Goal: Task Accomplishment & Management: Manage account settings

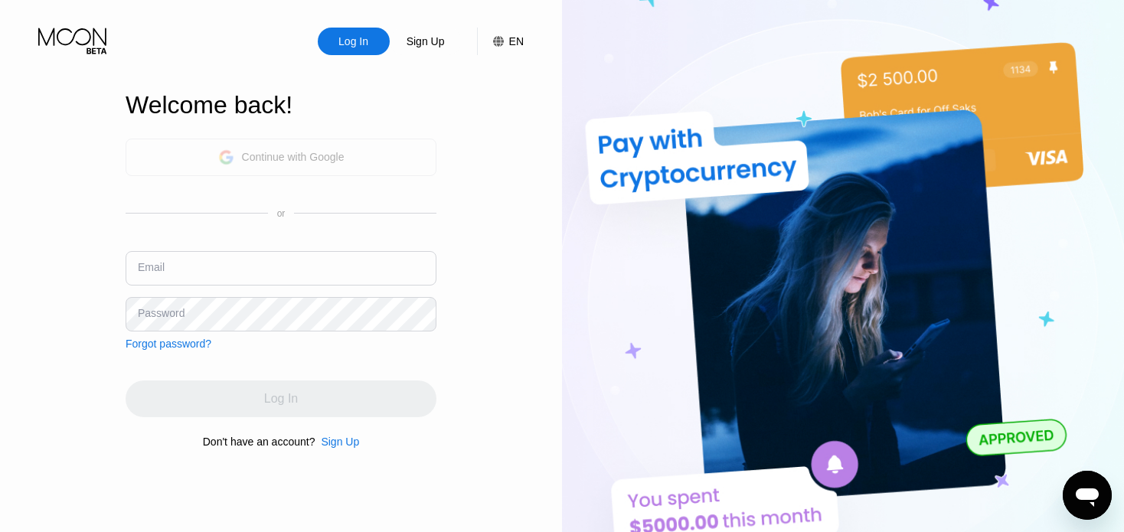
click at [328, 146] on div "Continue with Google" at bounding box center [281, 158] width 126 height 24
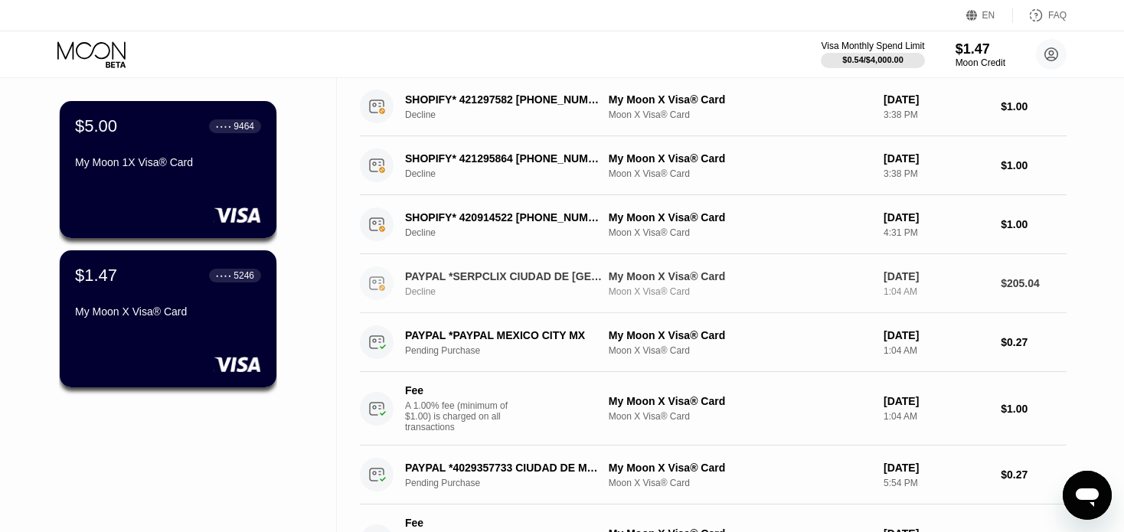
scroll to position [77, 0]
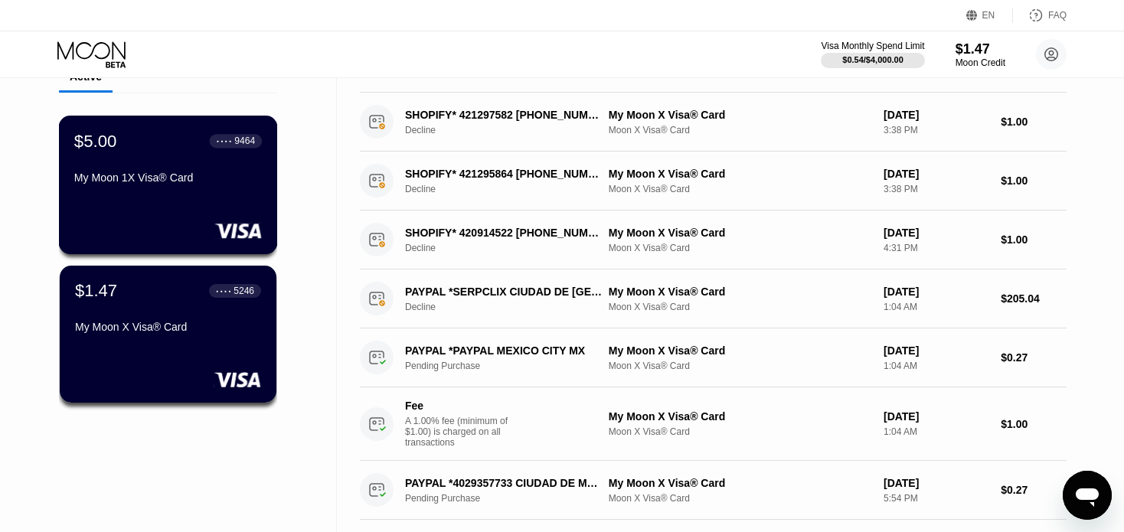
click at [219, 156] on div "$5.00 ● ● ● ● 9464 My Moon 1X Visa® Card" at bounding box center [168, 160] width 188 height 59
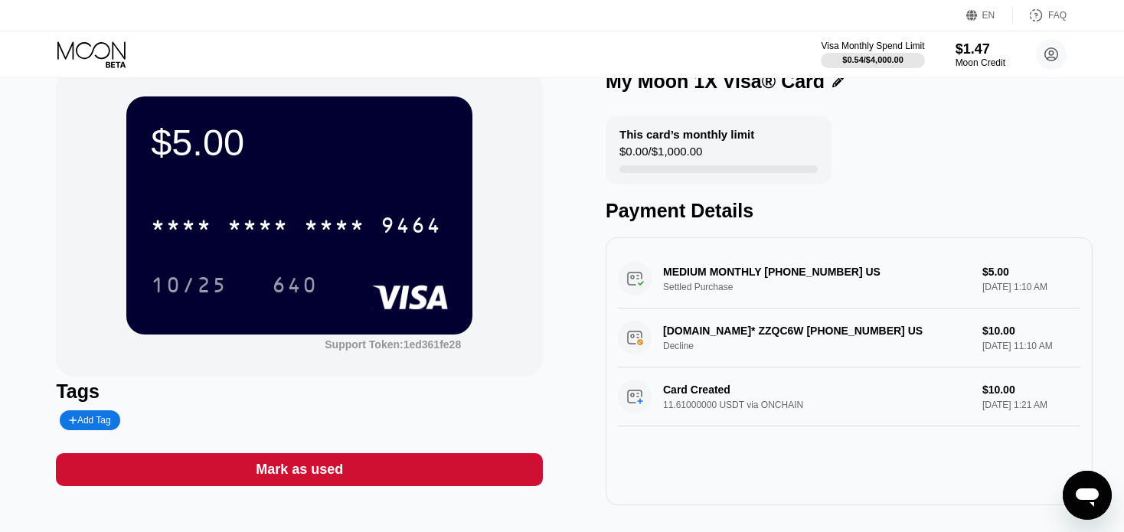
scroll to position [12, 0]
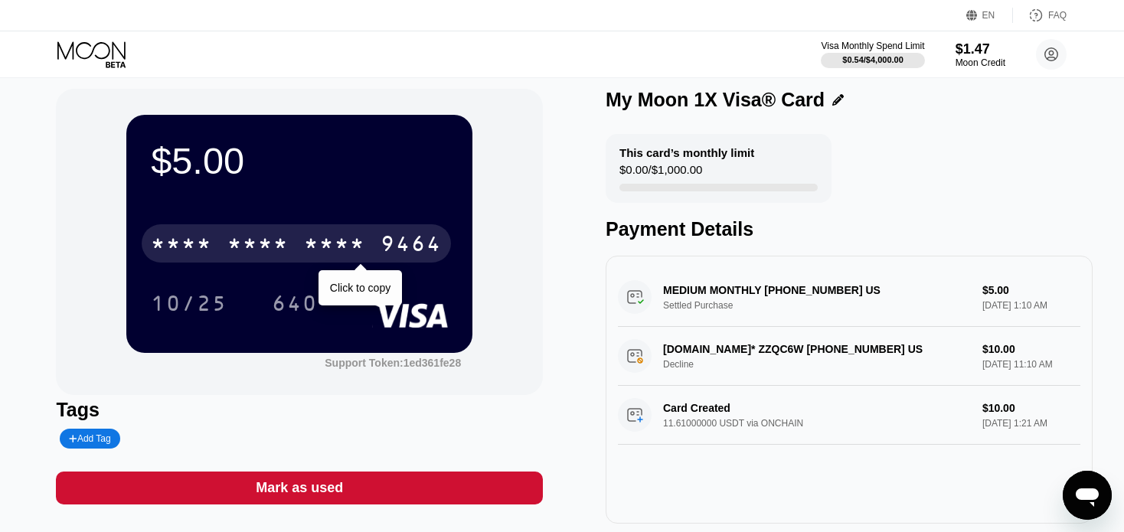
click at [383, 241] on div "9464" at bounding box center [411, 246] width 61 height 25
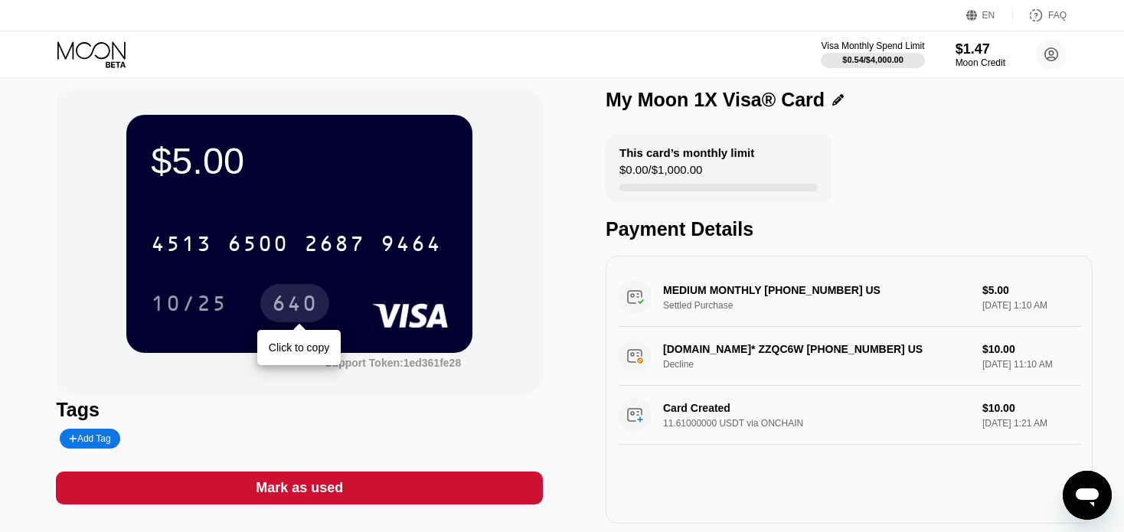
click at [288, 301] on div "640" at bounding box center [295, 305] width 46 height 25
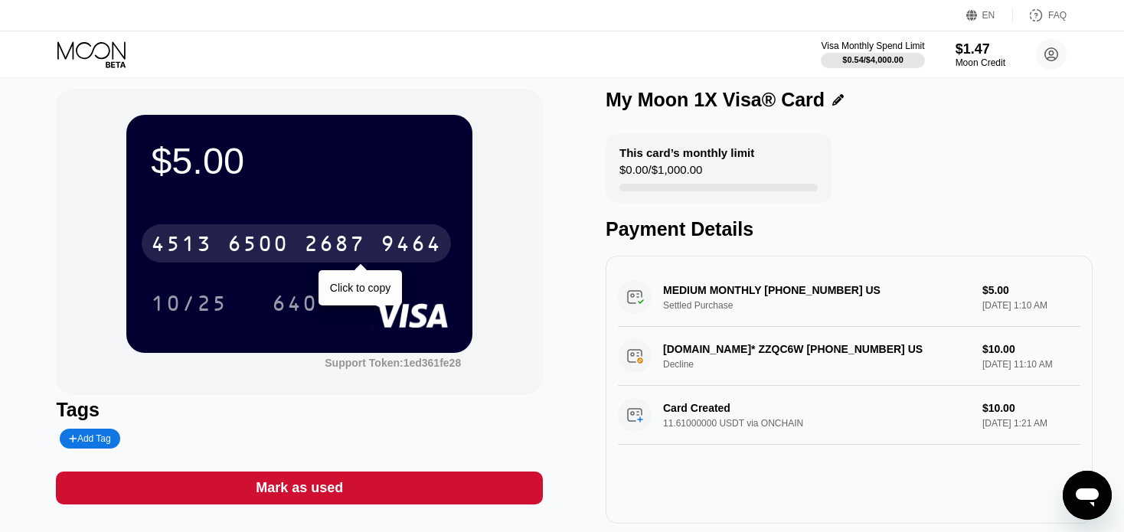
click at [348, 243] on div "2687" at bounding box center [334, 246] width 61 height 25
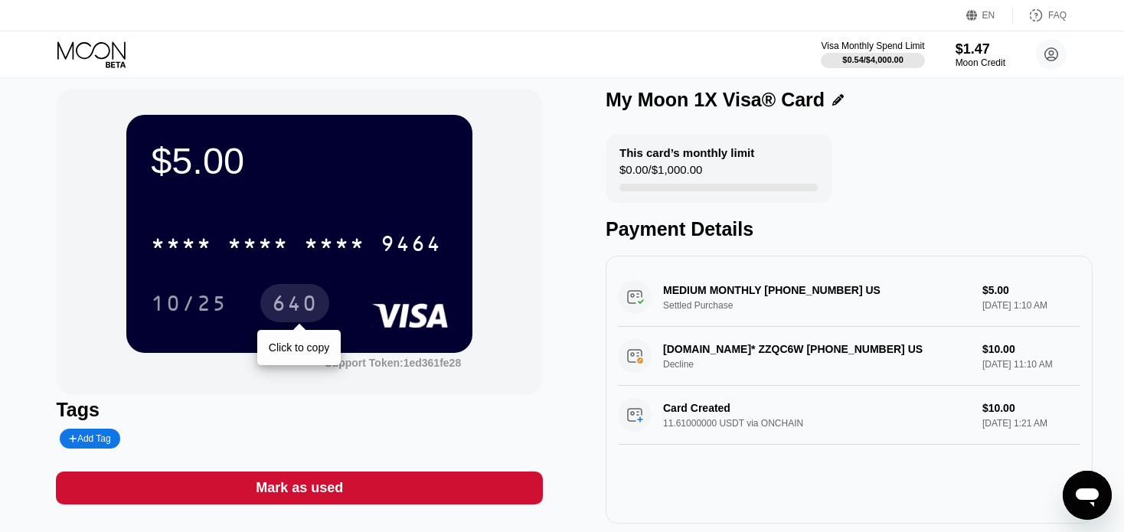
click at [296, 317] on div "640" at bounding box center [295, 305] width 46 height 25
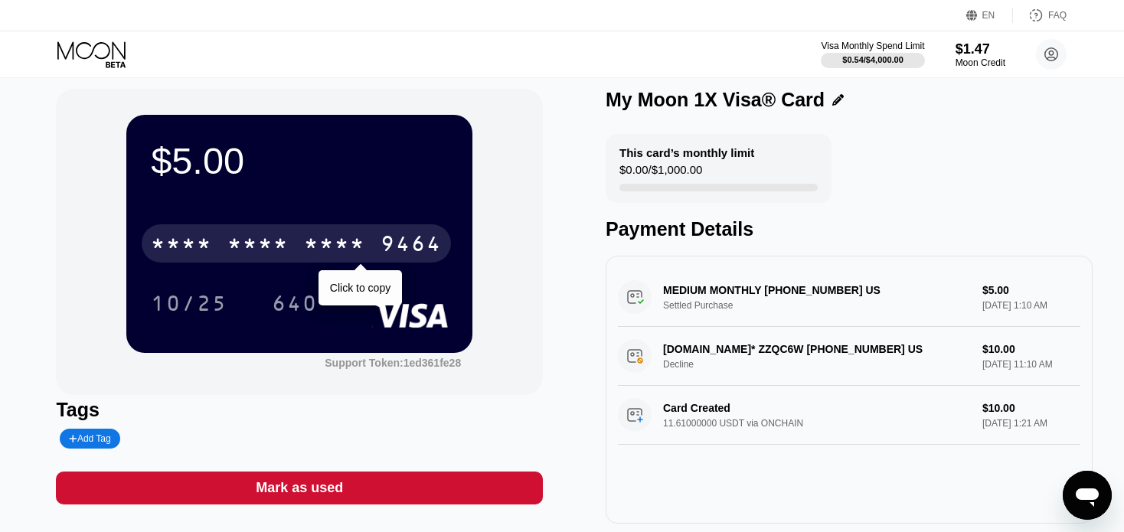
click at [379, 244] on div "* * * * * * * * * * * * 9464" at bounding box center [296, 243] width 309 height 38
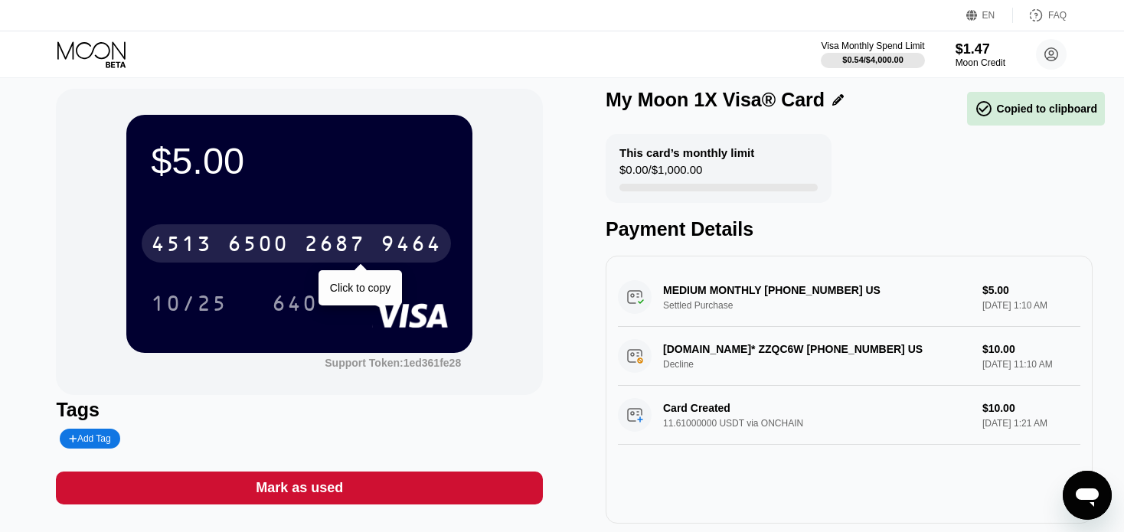
click at [379, 244] on div "[CREDIT_CARD_NUMBER]" at bounding box center [296, 243] width 309 height 38
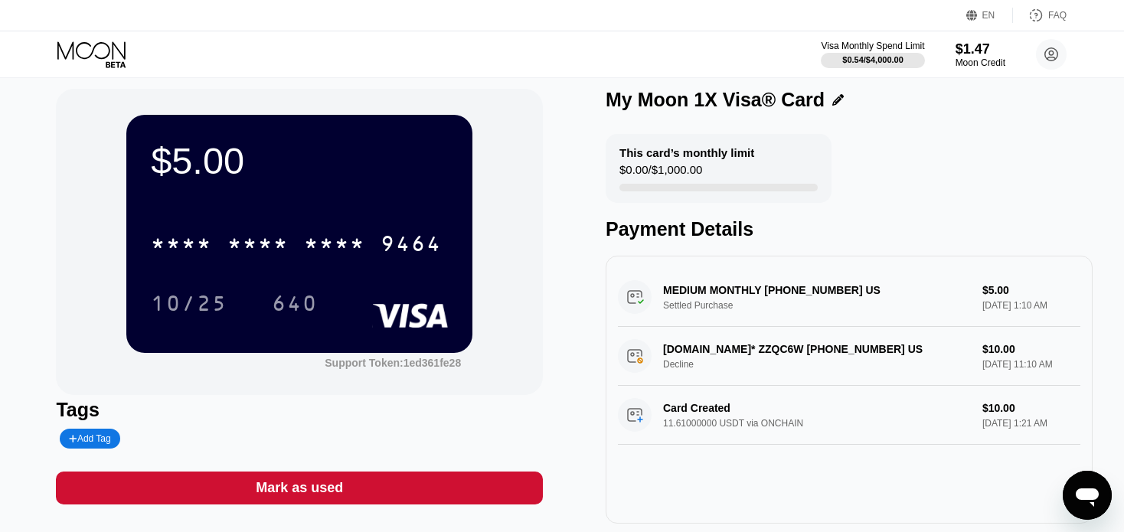
click at [273, 307] on div "640" at bounding box center [295, 305] width 46 height 25
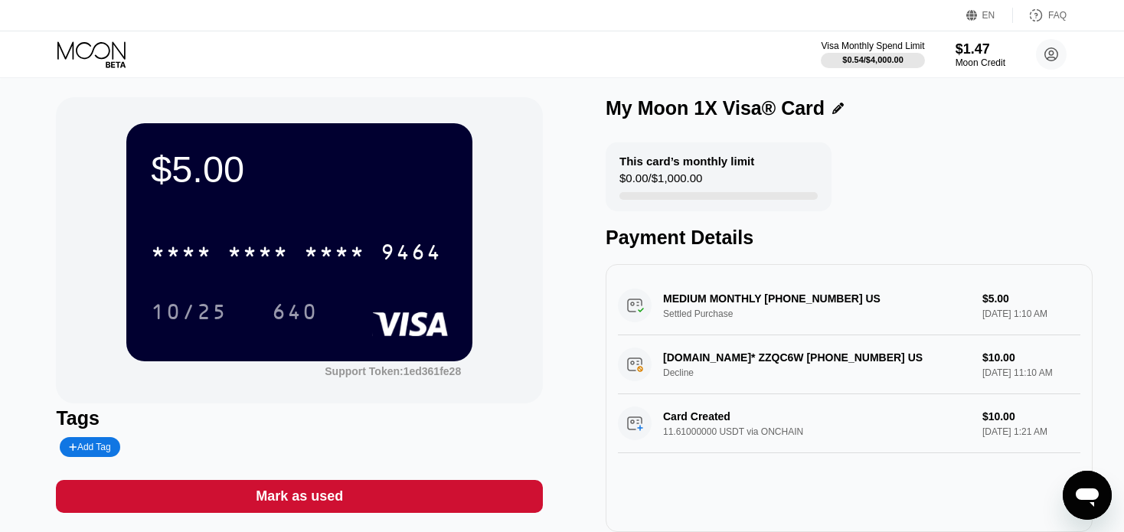
scroll to position [0, 0]
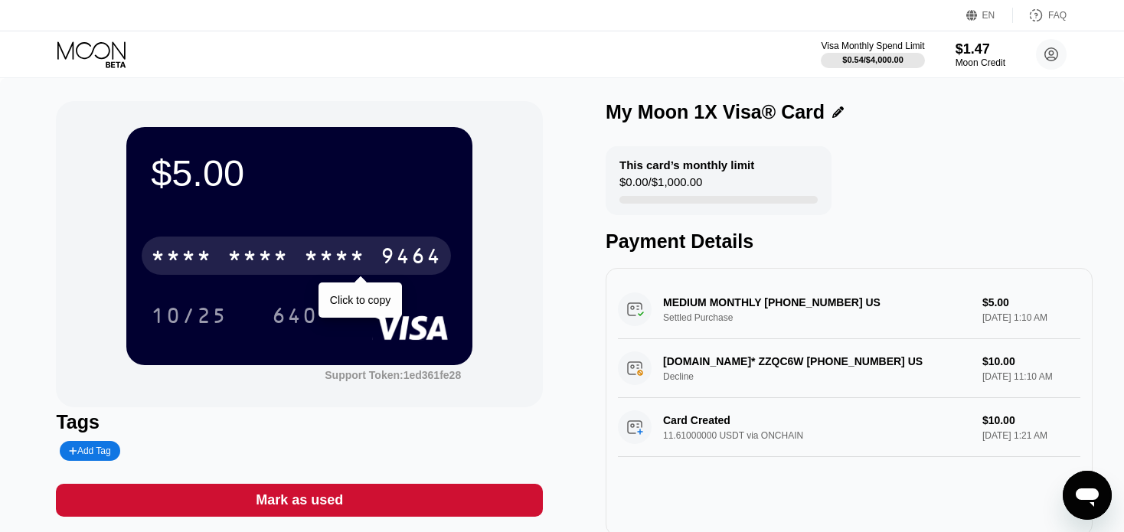
click at [355, 249] on div "* * * *" at bounding box center [334, 258] width 61 height 25
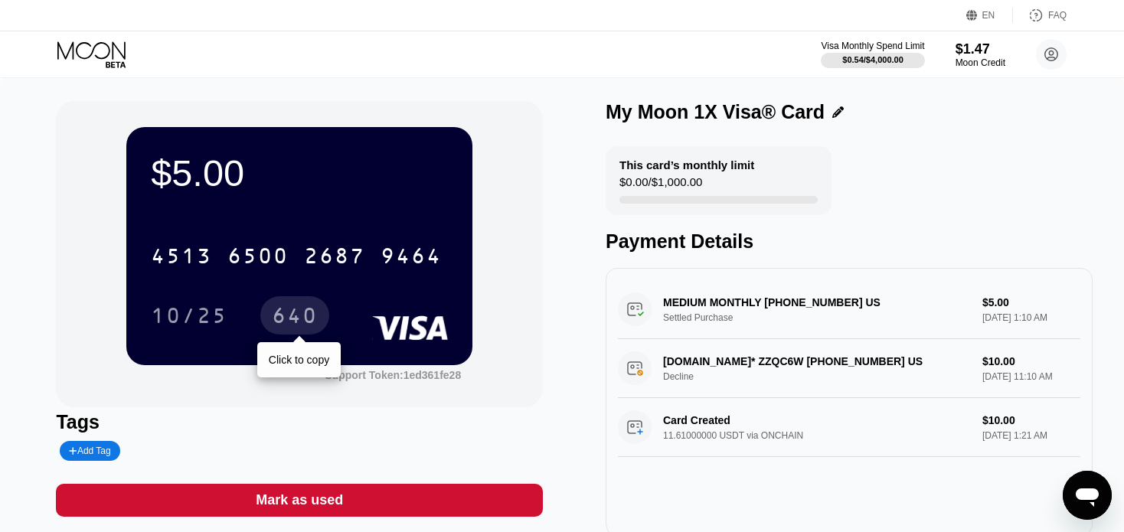
click at [318, 319] on div "640" at bounding box center [294, 315] width 69 height 38
click at [342, 251] on div "2687" at bounding box center [334, 258] width 61 height 25
click at [293, 310] on div "640" at bounding box center [295, 318] width 46 height 25
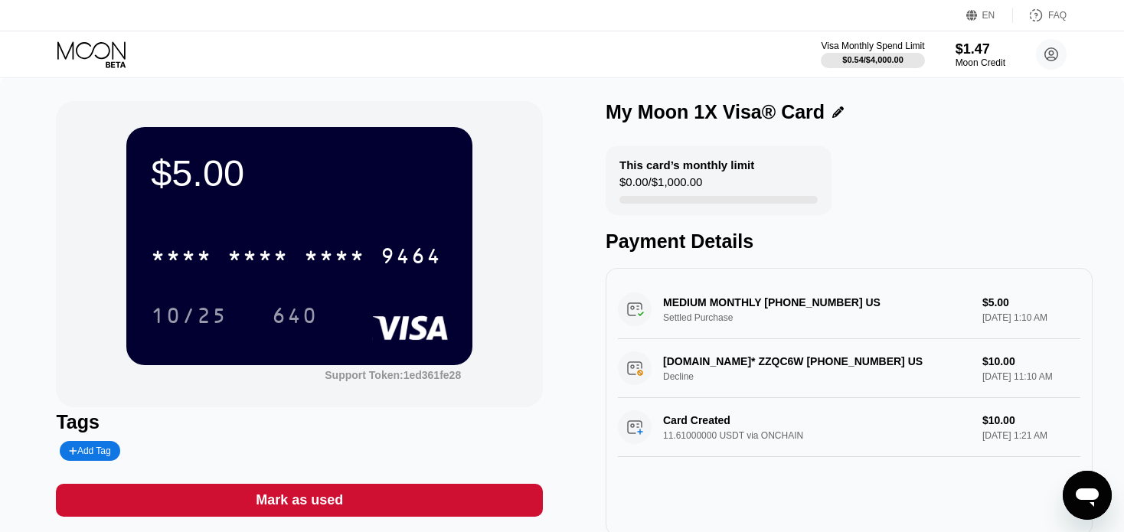
click at [799, 371] on div "[DOMAIN_NAME]* ZZQC6W [PHONE_NUMBER] US Decline $10.00 [DATE] 11:10 AM" at bounding box center [849, 368] width 463 height 59
drag, startPoint x: 766, startPoint y: 369, endPoint x: 676, endPoint y: 365, distance: 89.7
click at [676, 365] on div "[DOMAIN_NAME]* ZZQC6W [PHONE_NUMBER] US Decline $10.00 [DATE] 11:10 AM" at bounding box center [849, 368] width 463 height 59
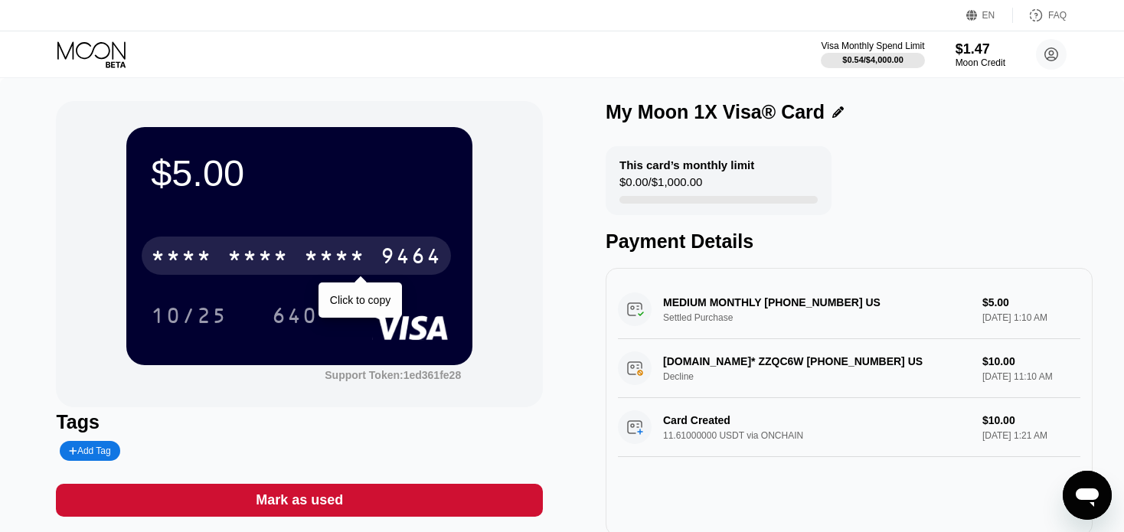
click at [331, 260] on div "* * * *" at bounding box center [334, 258] width 61 height 25
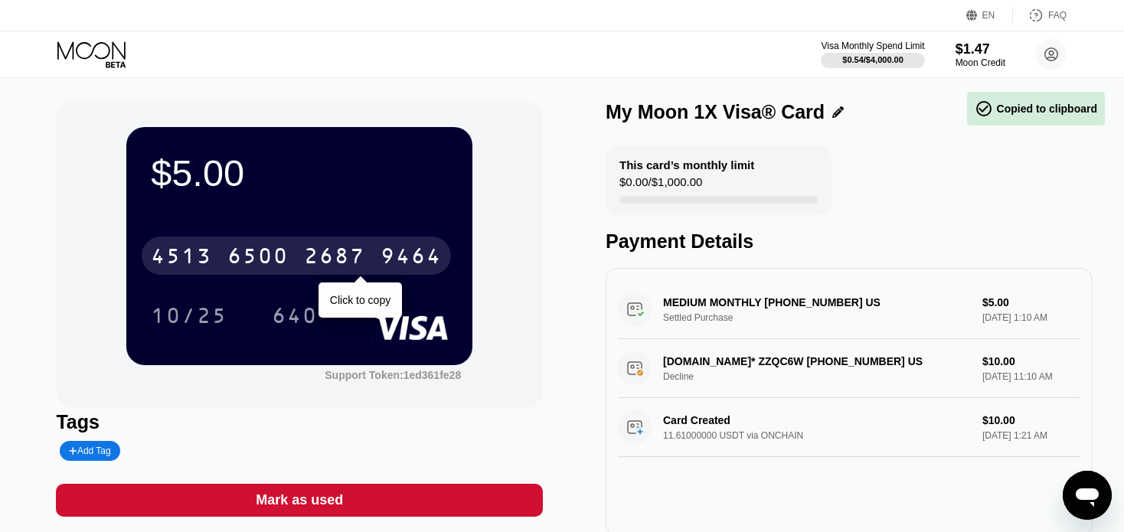
click at [331, 260] on div "2687" at bounding box center [334, 258] width 61 height 25
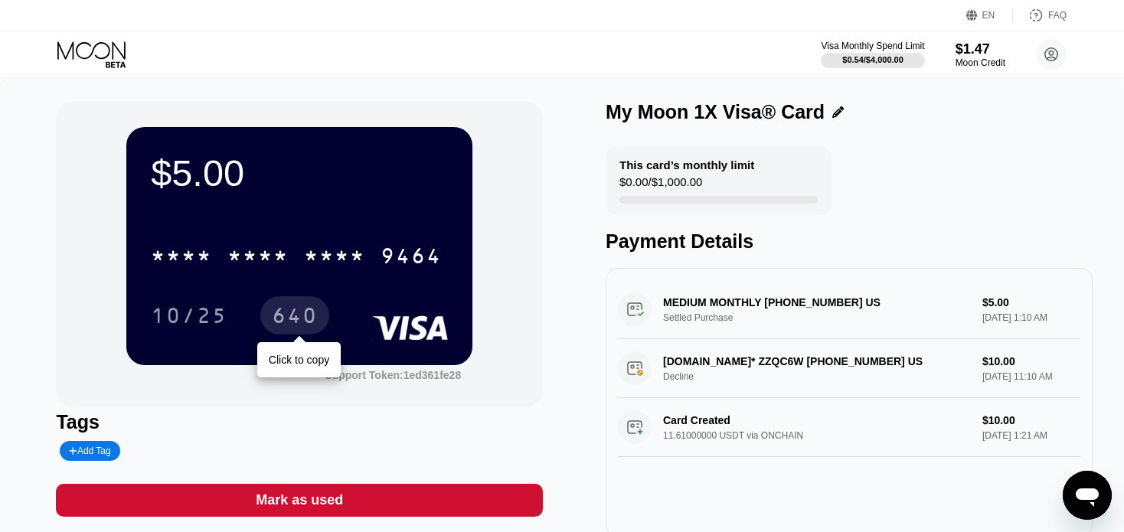
click at [298, 323] on div "640" at bounding box center [295, 318] width 46 height 25
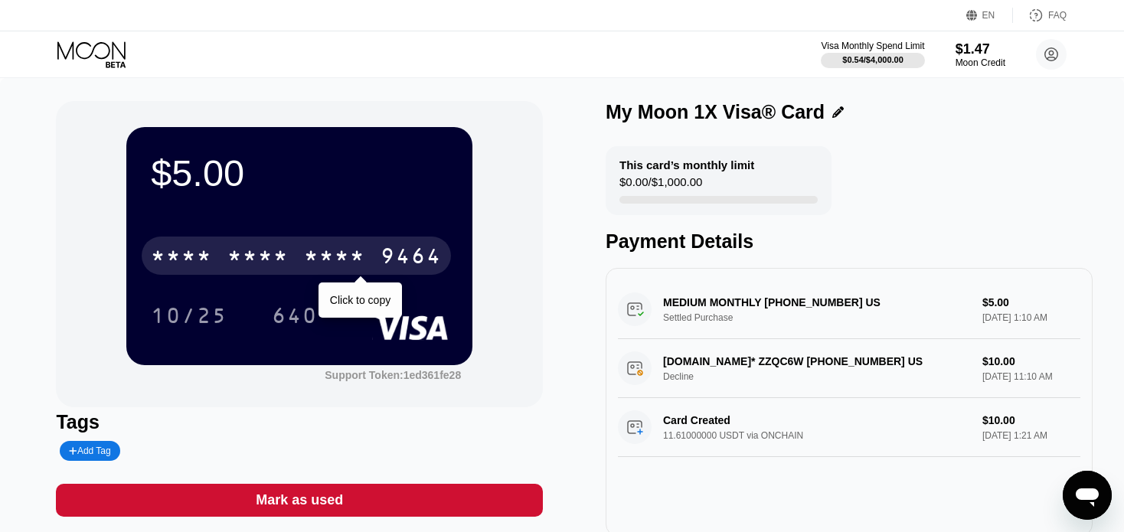
click at [318, 240] on div "* * * * * * * * * * * * 9464" at bounding box center [296, 256] width 309 height 38
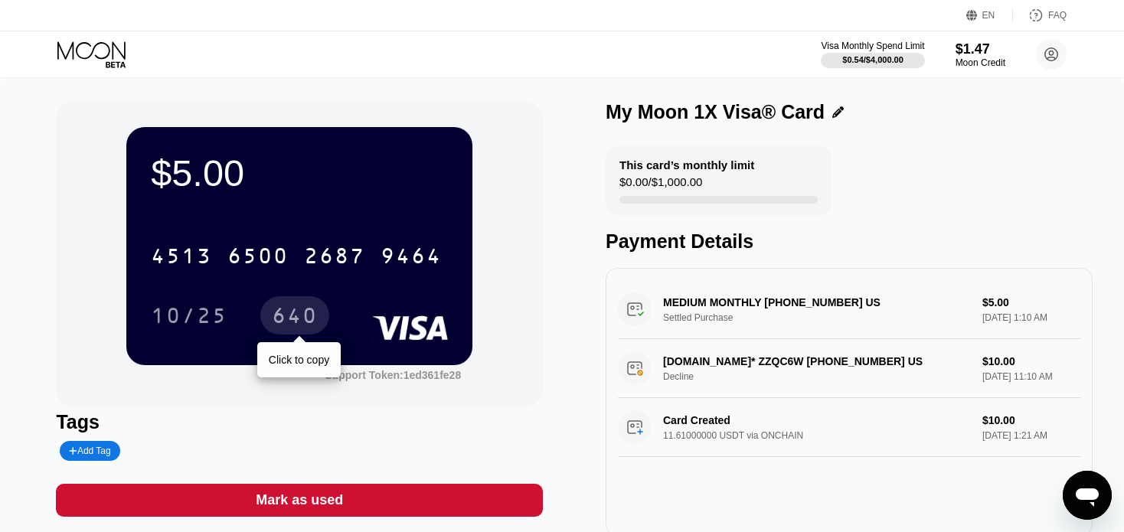
click at [306, 318] on div "640" at bounding box center [295, 318] width 46 height 25
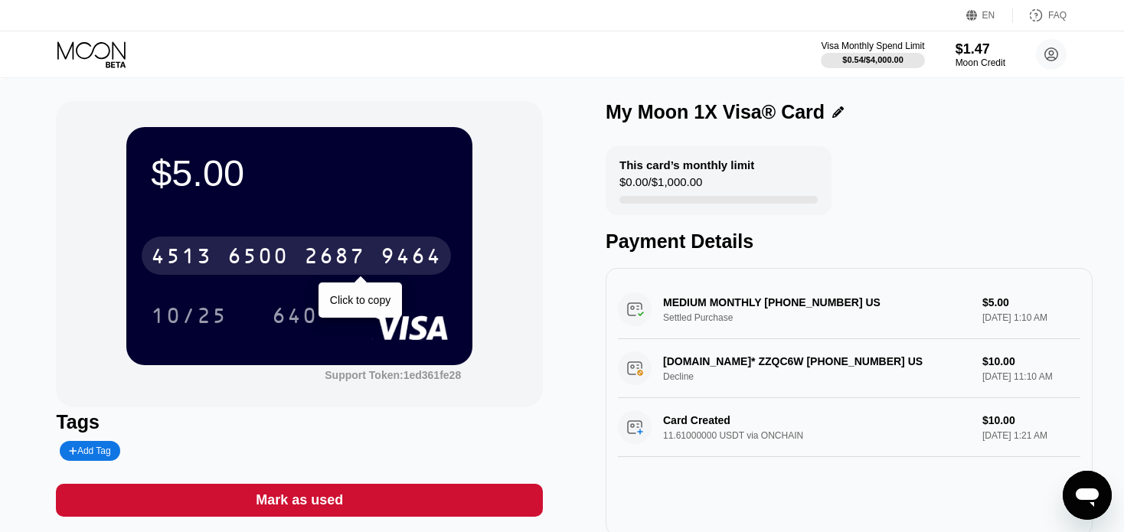
click at [349, 260] on div "2687" at bounding box center [334, 258] width 61 height 25
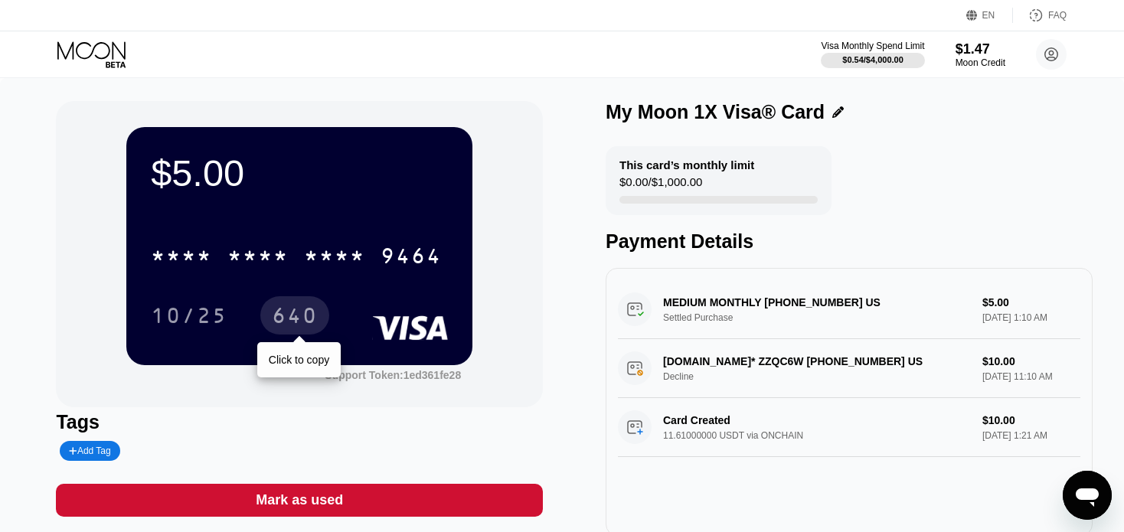
click at [299, 325] on div "640" at bounding box center [295, 318] width 46 height 25
